Goal: Task Accomplishment & Management: Manage account settings

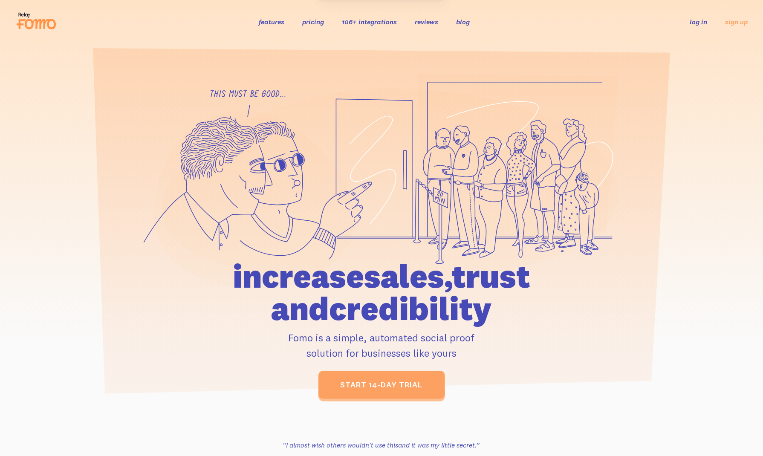
click at [692, 23] on link "log in" at bounding box center [698, 21] width 17 height 9
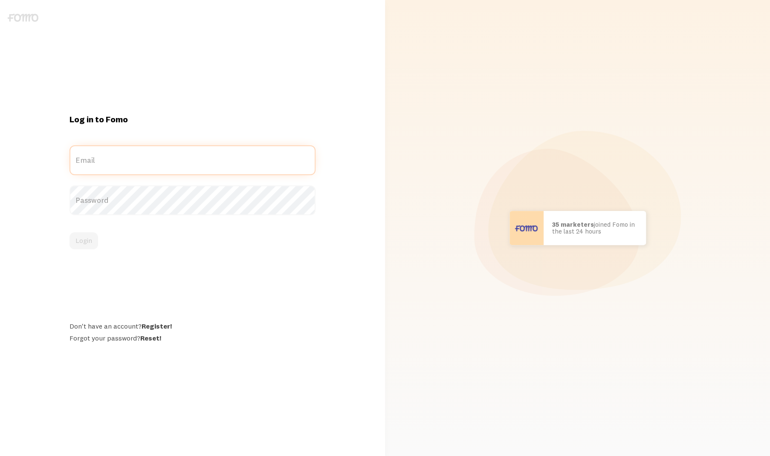
type input "[EMAIL_ADDRESS][DOMAIN_NAME]"
click at [90, 234] on button "Login" at bounding box center [83, 240] width 29 height 17
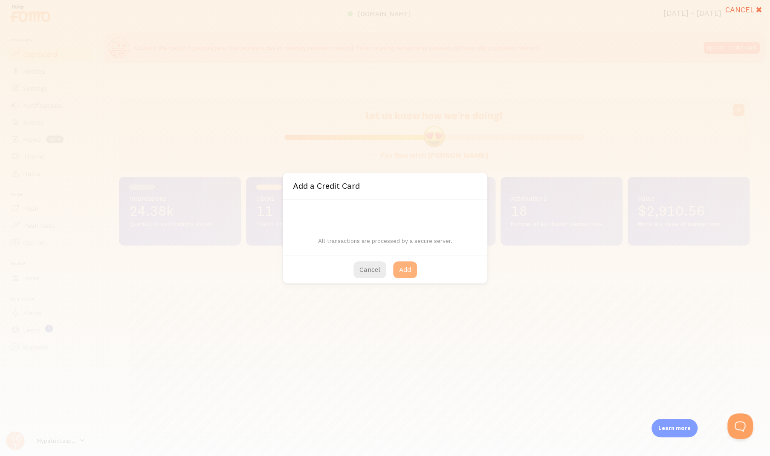
click at [403, 272] on button "Add" at bounding box center [405, 269] width 24 height 17
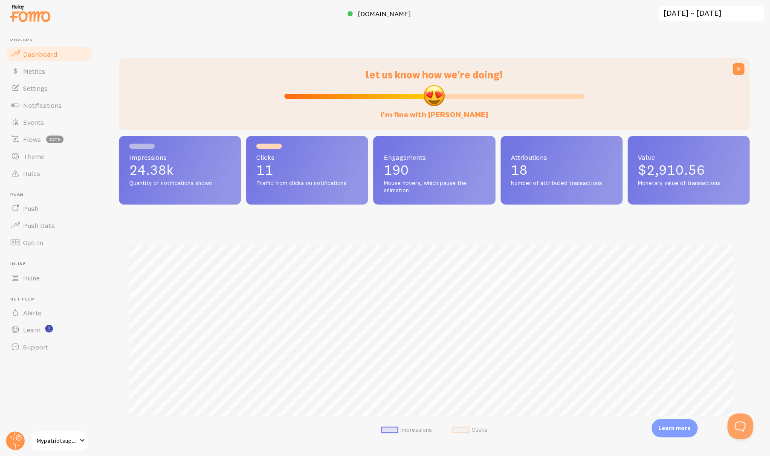
click at [67, 434] on link "Mypatriotsupply" at bounding box center [60, 441] width 58 height 20
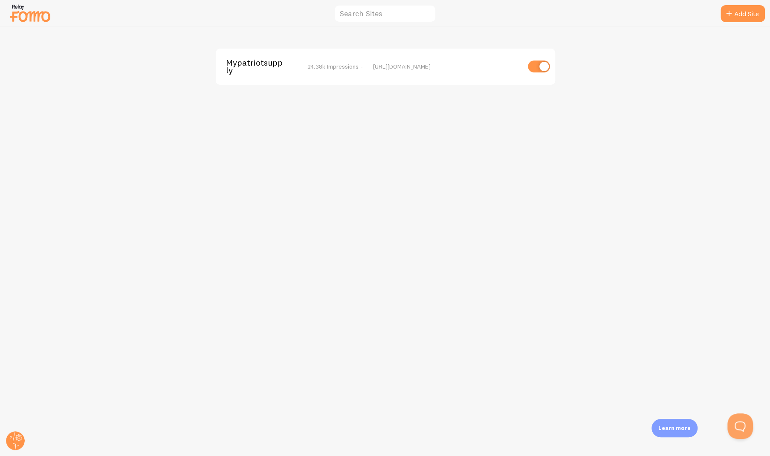
click at [43, 17] on img at bounding box center [30, 13] width 43 height 22
click at [254, 74] on span "Mypatriotsupply" at bounding box center [260, 67] width 69 height 16
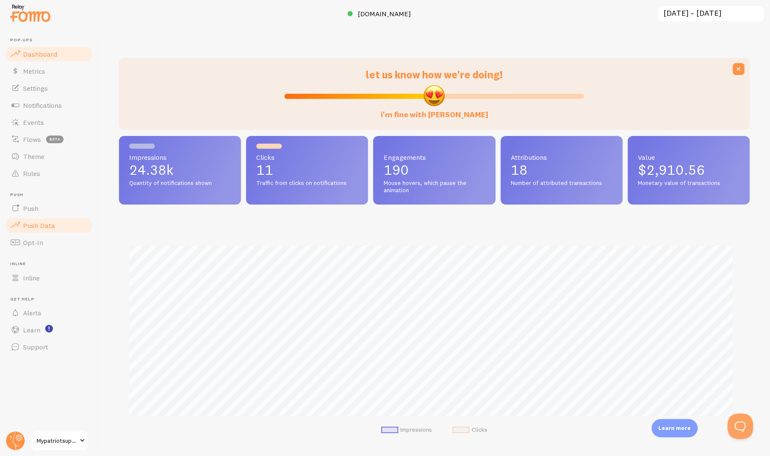
scroll to position [224, 624]
click at [16, 436] on circle at bounding box center [15, 440] width 19 height 19
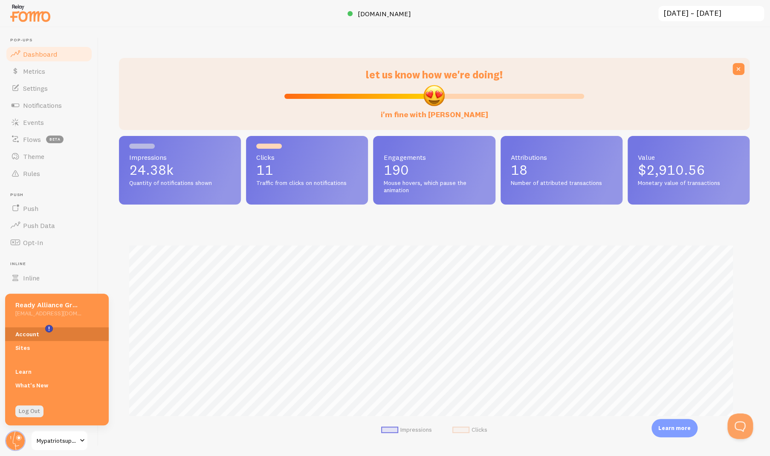
click at [61, 335] on link "Account" at bounding box center [57, 334] width 104 height 14
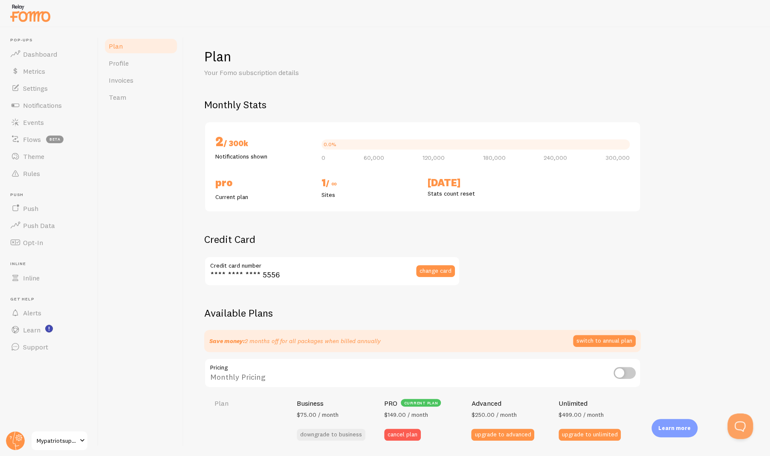
checkbox input "true"
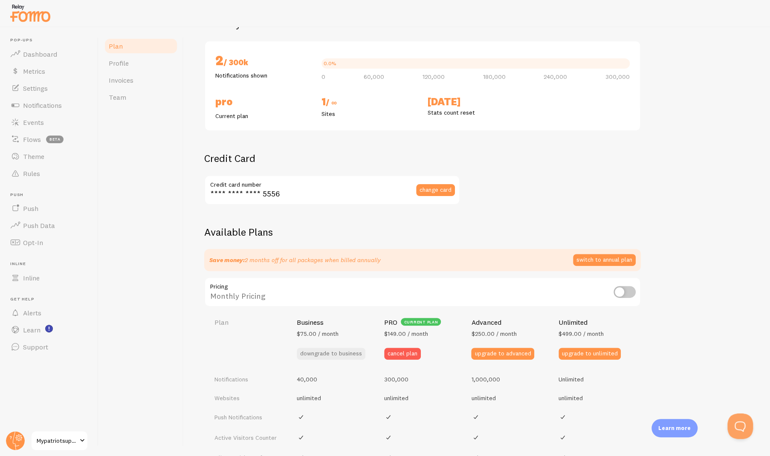
scroll to position [32, 0]
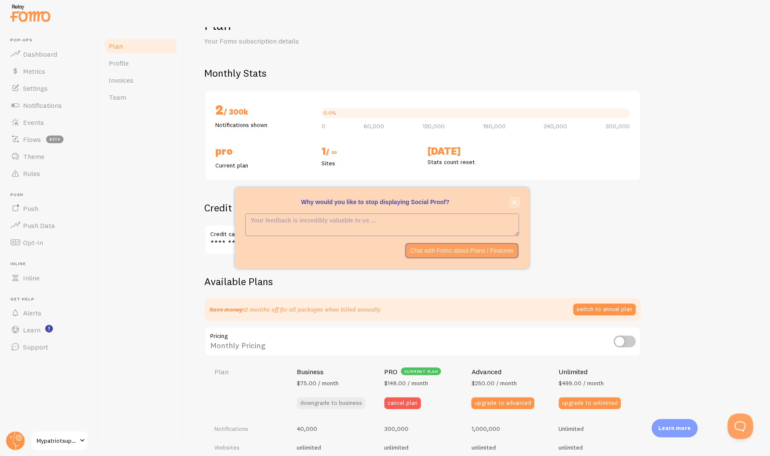
click at [511, 200] on button "close," at bounding box center [514, 202] width 9 height 9
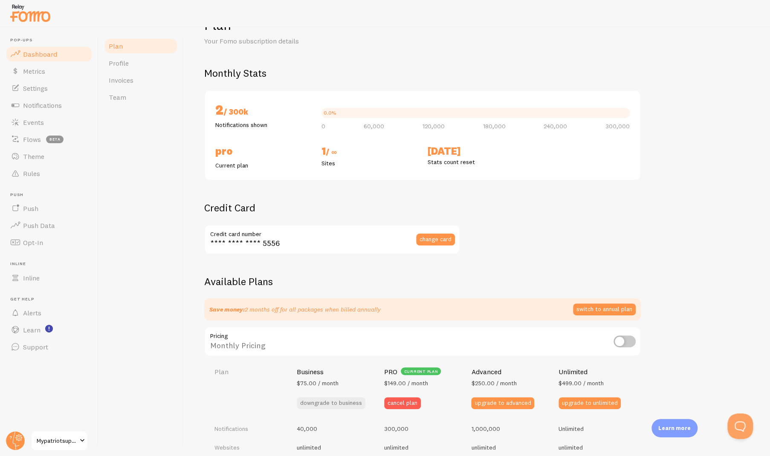
click at [74, 58] on link "Dashboard" at bounding box center [49, 54] width 88 height 17
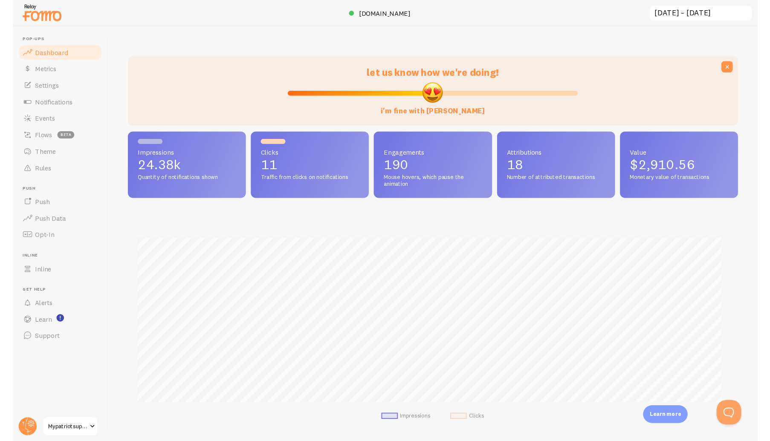
scroll to position [224, 624]
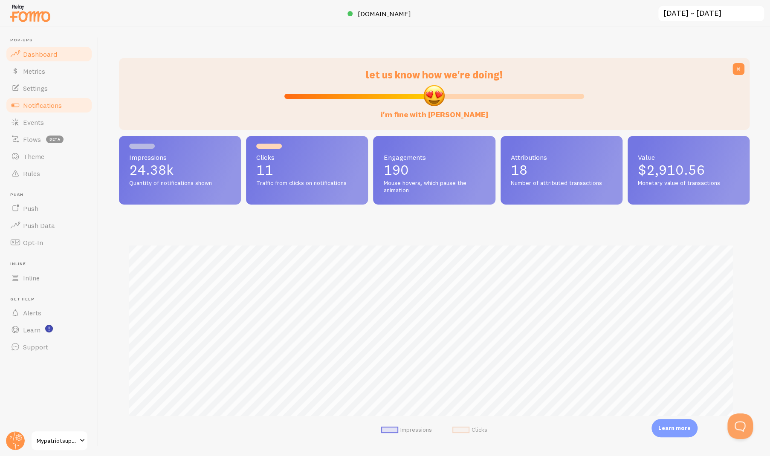
click at [60, 102] on span "Notifications" at bounding box center [42, 105] width 39 height 9
